Goal: Find specific page/section: Find specific page/section

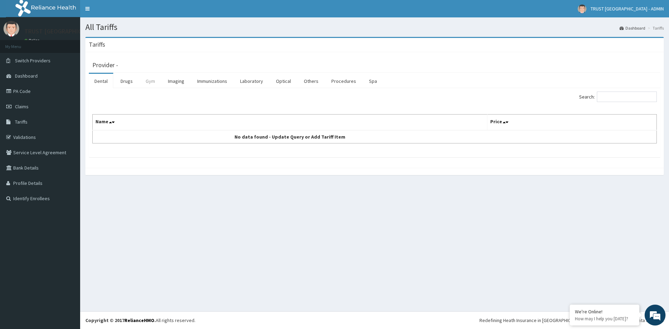
click at [149, 83] on link "Gym" at bounding box center [150, 81] width 21 height 15
click at [179, 78] on link "Imaging" at bounding box center [176, 81] width 28 height 15
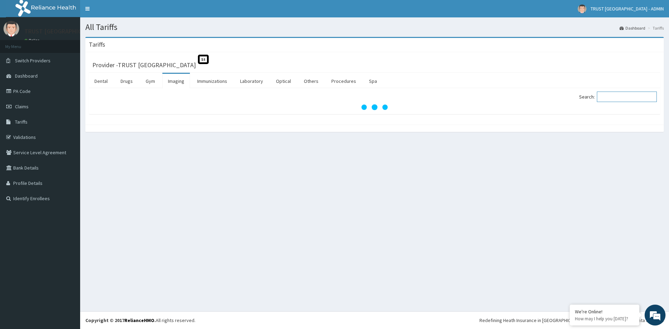
click at [624, 99] on input "Search:" at bounding box center [626, 97] width 60 height 10
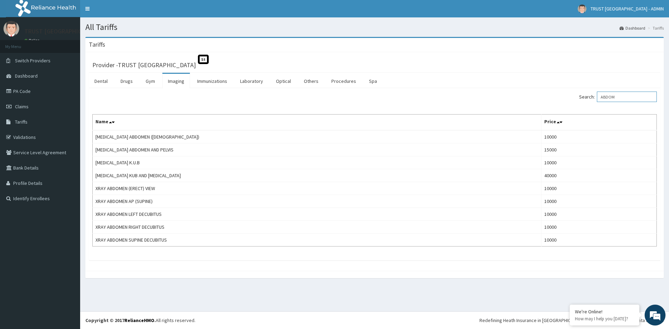
click at [634, 94] on input "ABDOM" at bounding box center [626, 97] width 60 height 10
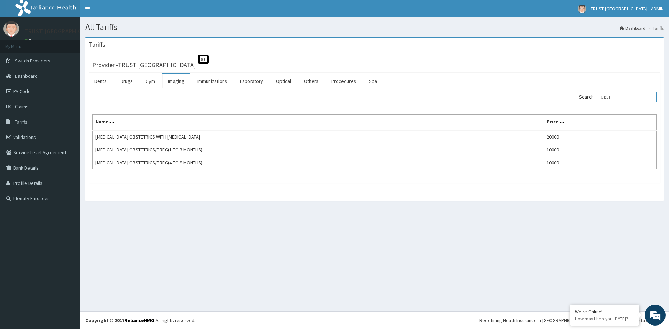
click at [627, 100] on input "OBST" at bounding box center [626, 97] width 60 height 10
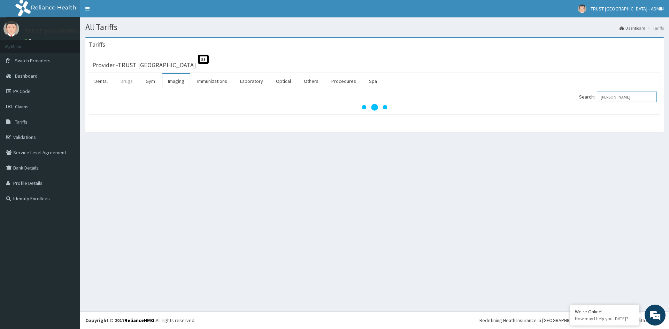
type input "LUM"
click at [125, 79] on link "Drugs" at bounding box center [126, 81] width 23 height 15
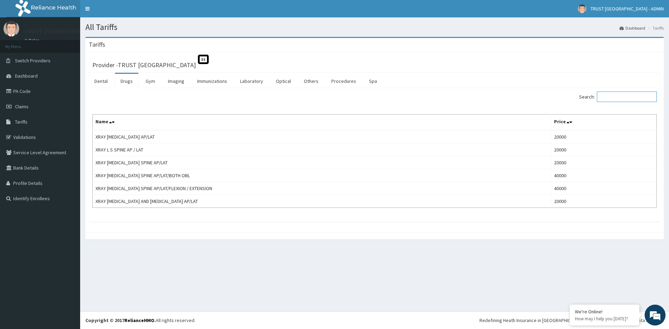
click at [617, 96] on input "Search:" at bounding box center [626, 97] width 60 height 10
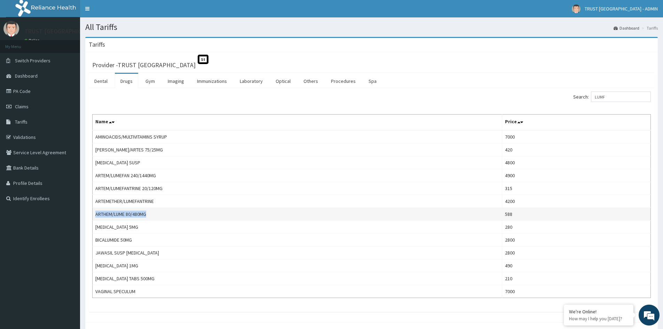
drag, startPoint x: 140, startPoint y: 214, endPoint x: 94, endPoint y: 215, distance: 46.7
click at [94, 215] on td "ARTHEM/LUME 80/480MG" at bounding box center [298, 214] width 410 height 13
copy td "ARTHEM/LUME 80/480MG"
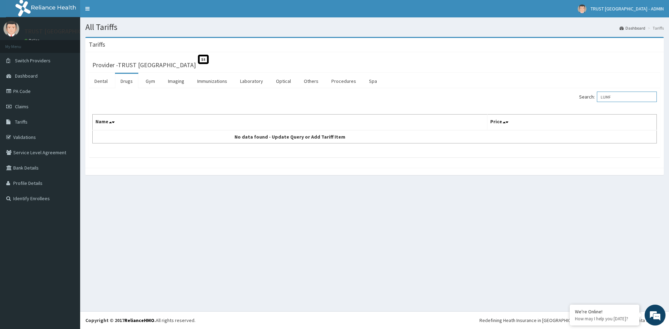
click at [613, 99] on input "LUMF" at bounding box center [626, 97] width 60 height 10
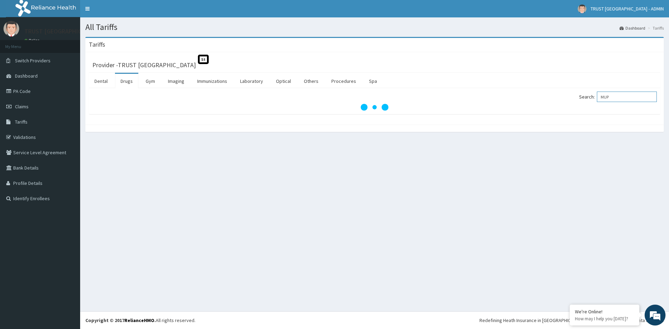
click at [619, 96] on input "MUP" at bounding box center [626, 97] width 60 height 10
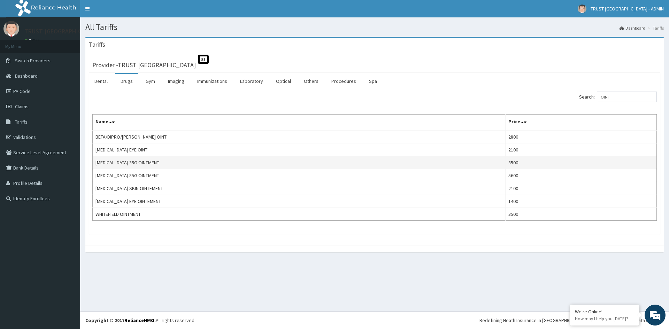
drag, startPoint x: 173, startPoint y: 163, endPoint x: 95, endPoint y: 166, distance: 78.4
click at [95, 166] on td "METHYL SALICYLATE 35G OINTMENT" at bounding box center [299, 162] width 413 height 13
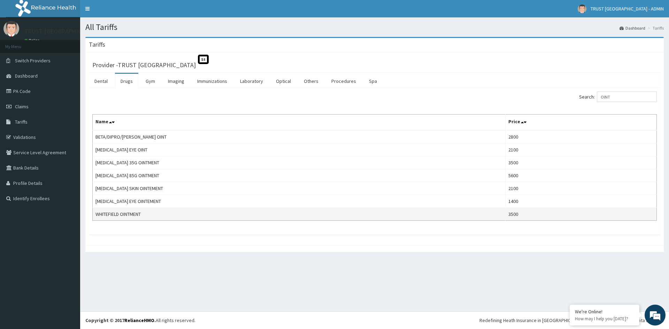
drag, startPoint x: 119, startPoint y: 162, endPoint x: 310, endPoint y: 209, distance: 196.5
click at [310, 209] on td "WHITEFIELD OINTMENT" at bounding box center [299, 214] width 413 height 13
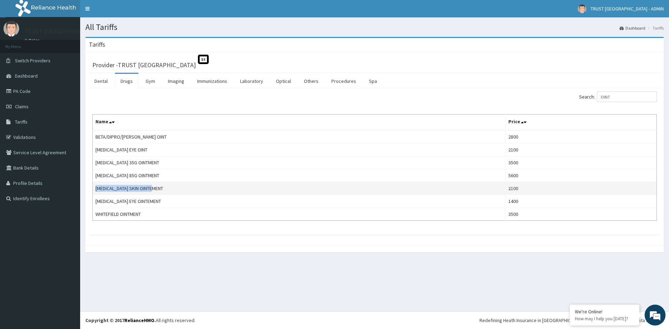
drag, startPoint x: 162, startPoint y: 189, endPoint x: 96, endPoint y: 192, distance: 65.9
click at [96, 192] on td "PENICILLIN SKIN OINTEMENT" at bounding box center [299, 188] width 413 height 13
copy td "PENICILLIN SKIN OINTEMENT"
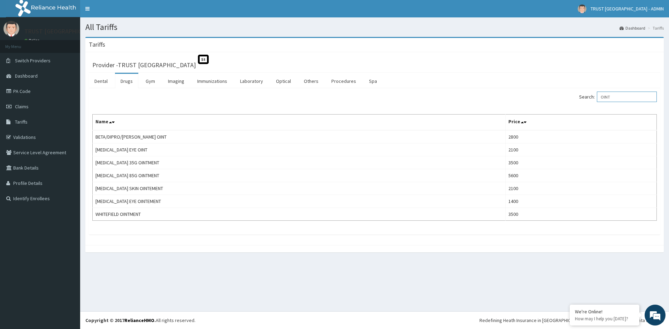
click at [628, 97] on input "OINT" at bounding box center [626, 97] width 60 height 10
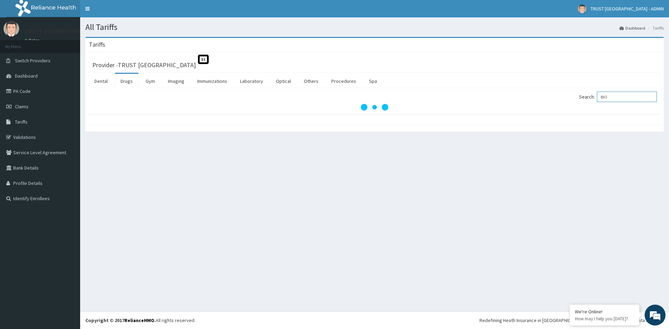
type input "BIO"
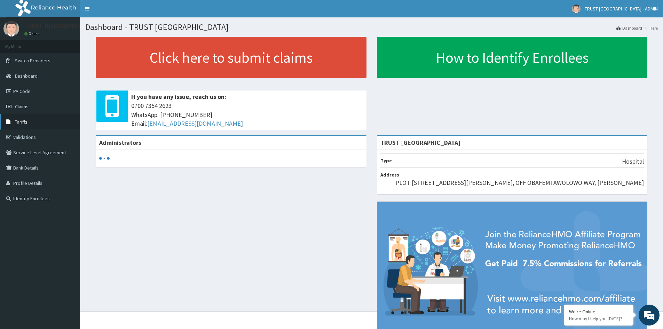
click at [23, 121] on span "Tariffs" at bounding box center [21, 122] width 13 height 6
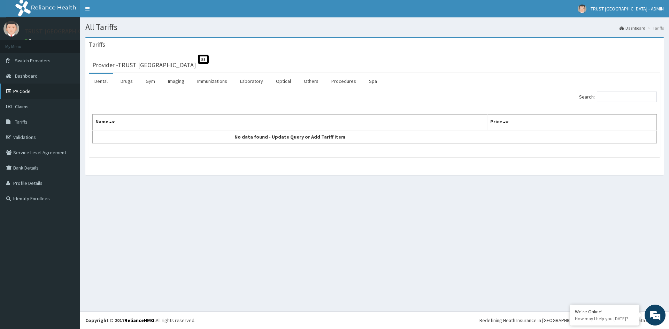
click at [30, 88] on link "PA Code" at bounding box center [40, 91] width 80 height 15
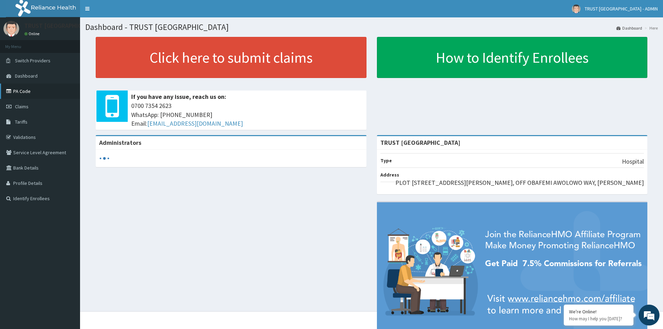
click at [39, 89] on link "PA Code" at bounding box center [40, 91] width 80 height 15
